Goal: Task Accomplishment & Management: Use online tool/utility

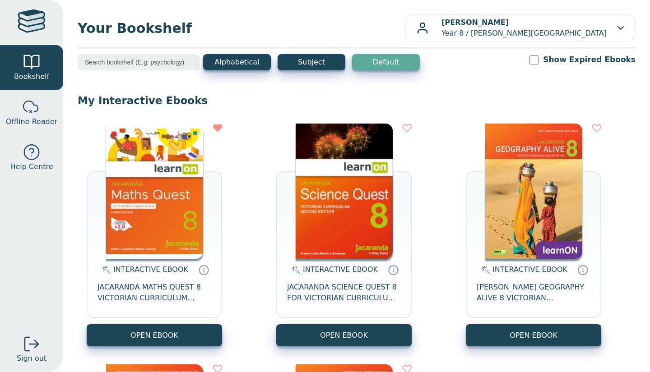
click at [340, 207] on img at bounding box center [344, 191] width 97 height 135
click at [349, 210] on img at bounding box center [344, 191] width 97 height 135
